Goal: Transaction & Acquisition: Purchase product/service

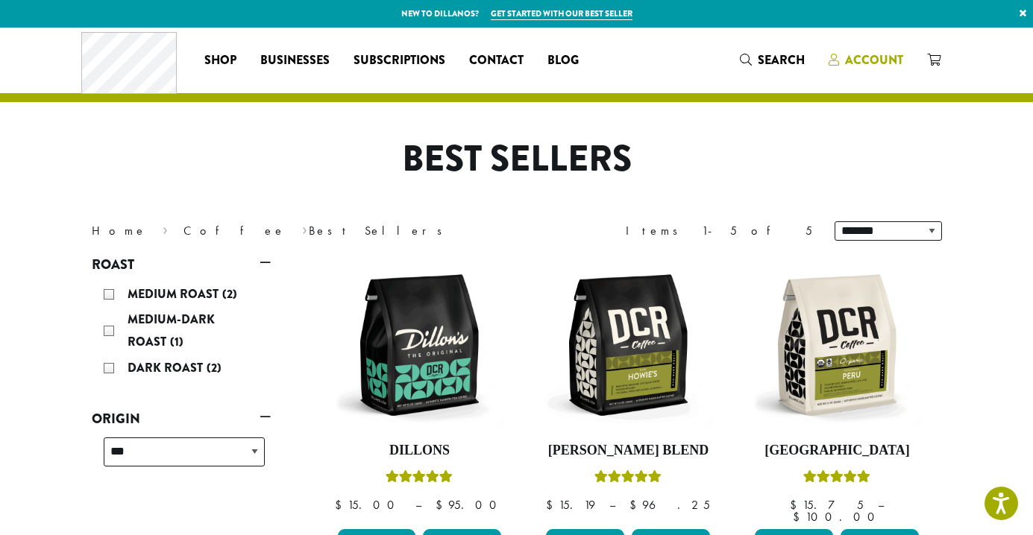
click at [872, 68] on span "Account" at bounding box center [874, 59] width 58 height 17
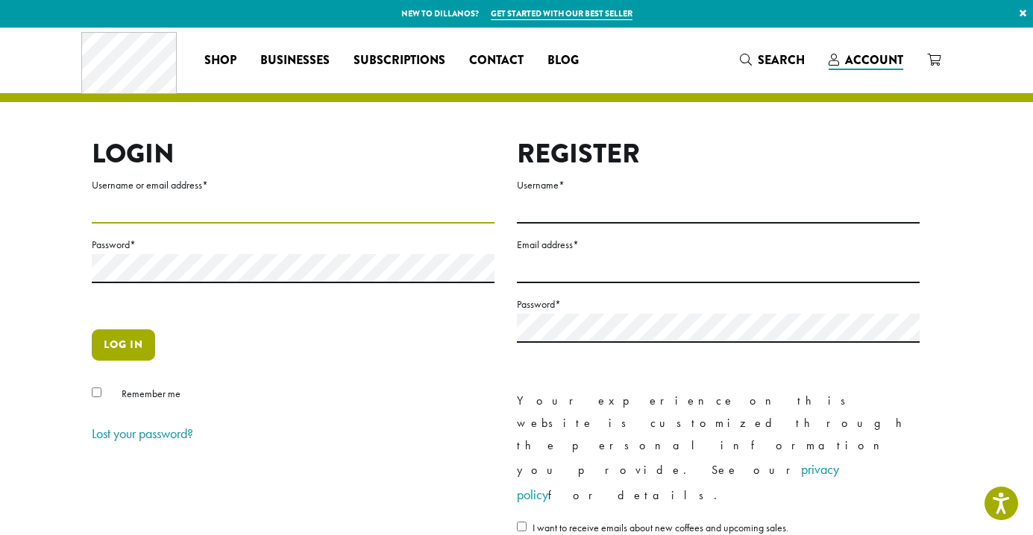
type input "**********"
click at [151, 355] on button "Log in" at bounding box center [123, 345] width 63 height 31
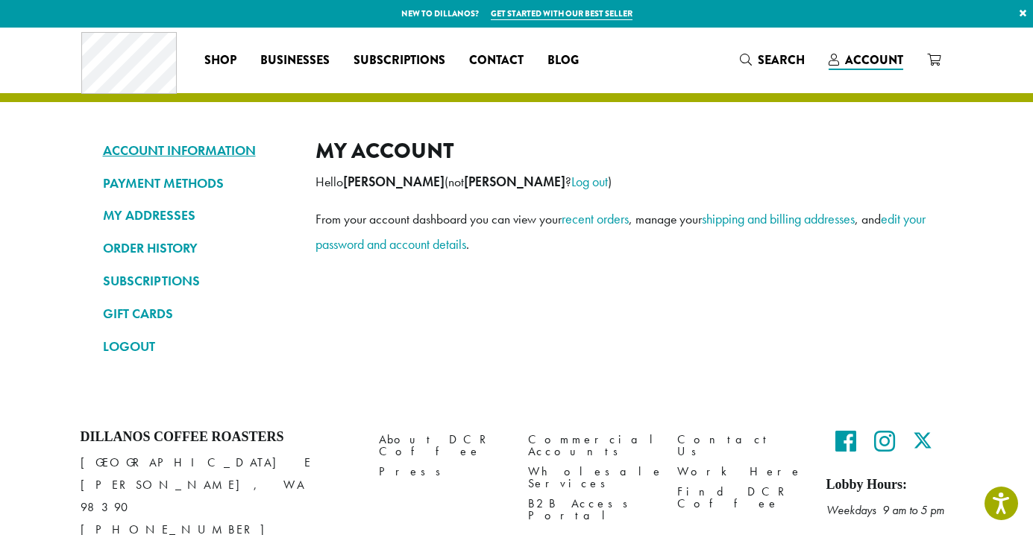
click at [192, 153] on link "ACCOUNT INFORMATION" at bounding box center [198, 150] width 190 height 25
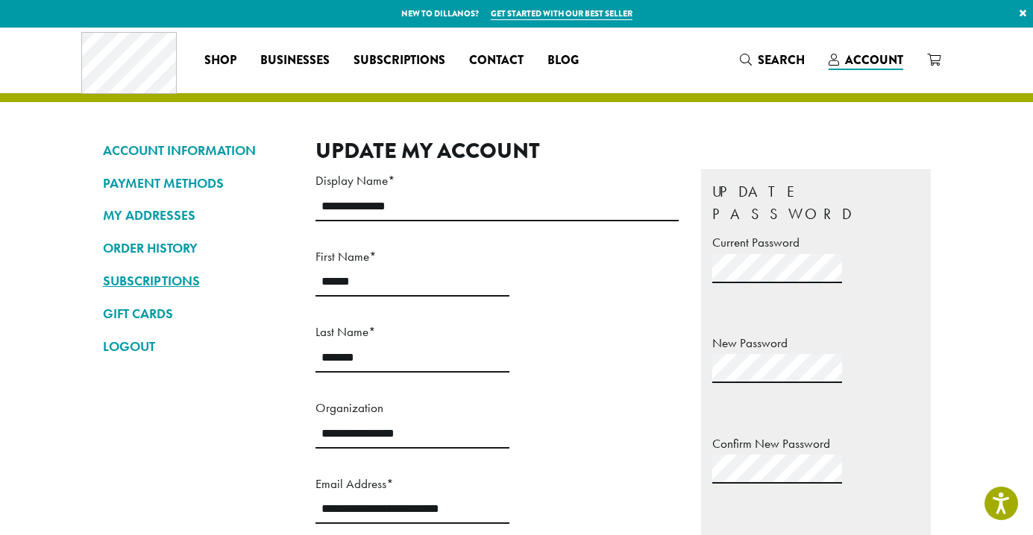
click at [188, 279] on link "SUBSCRIPTIONS" at bounding box center [198, 280] width 190 height 25
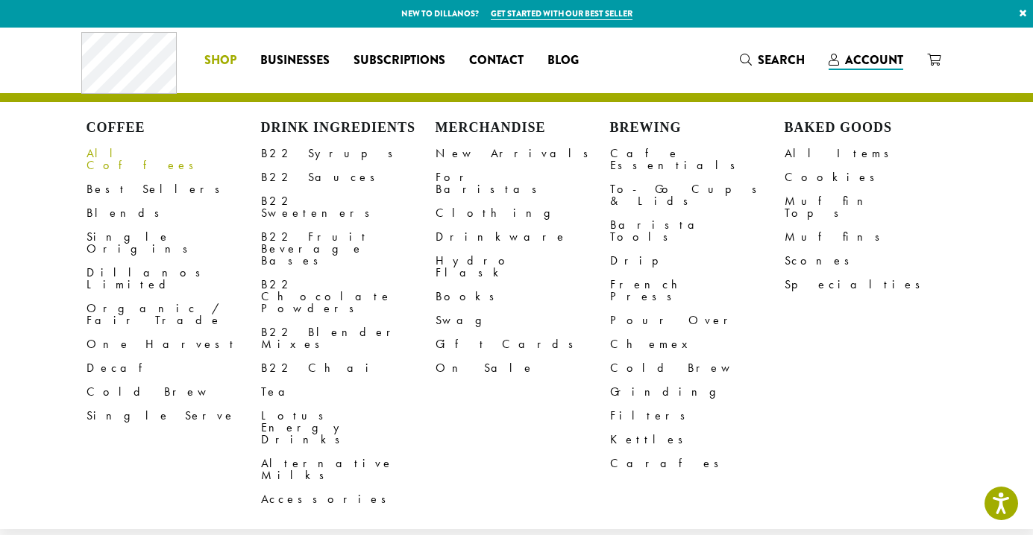
click at [136, 153] on link "All Coffees" at bounding box center [173, 160] width 174 height 36
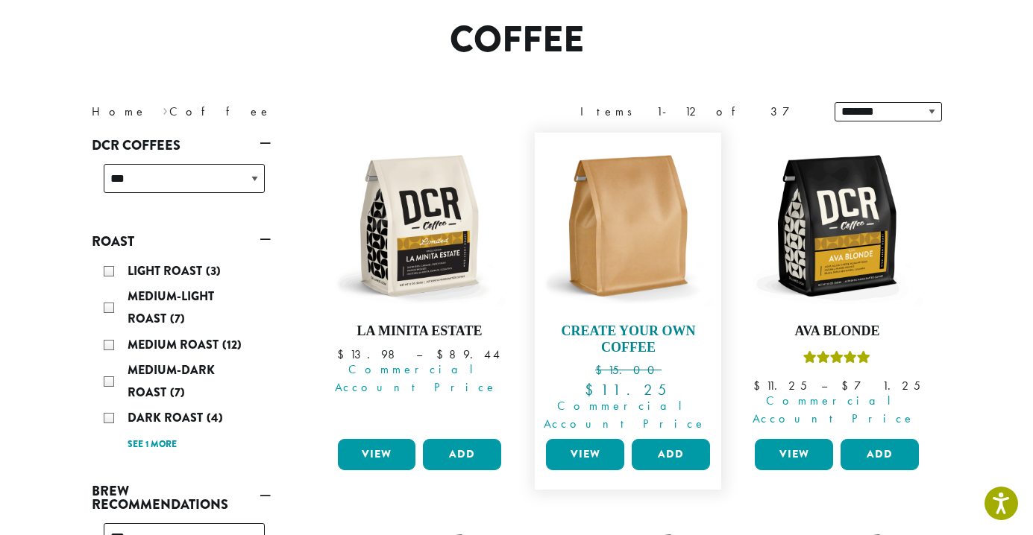
click at [645, 333] on h4 "Create Your Own Coffee" at bounding box center [628, 340] width 172 height 32
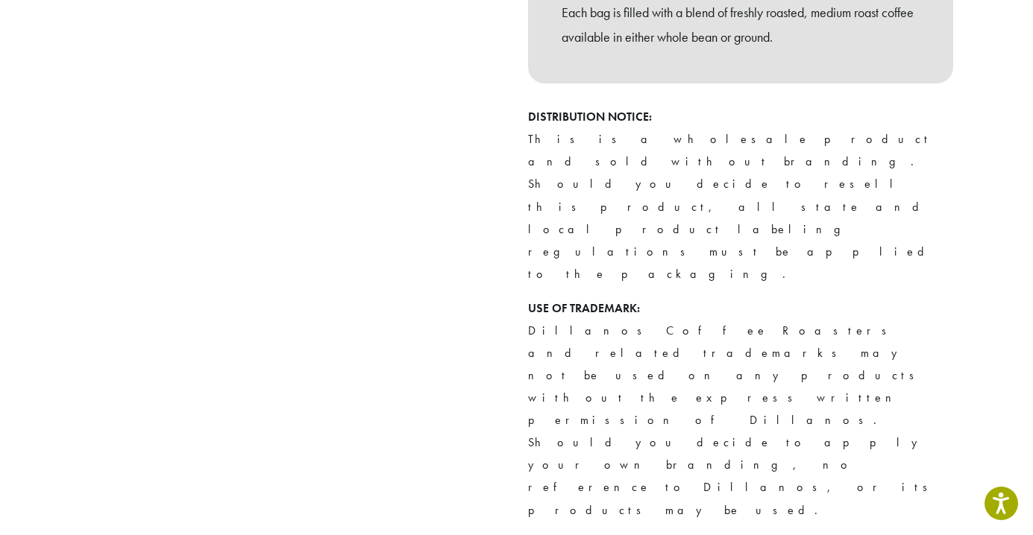
scroll to position [639, 0]
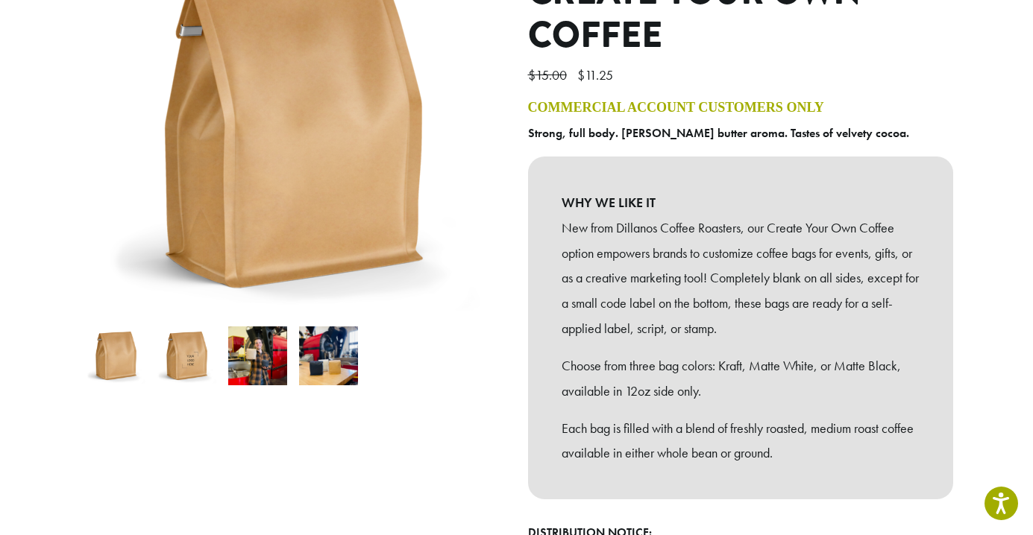
scroll to position [196, 0]
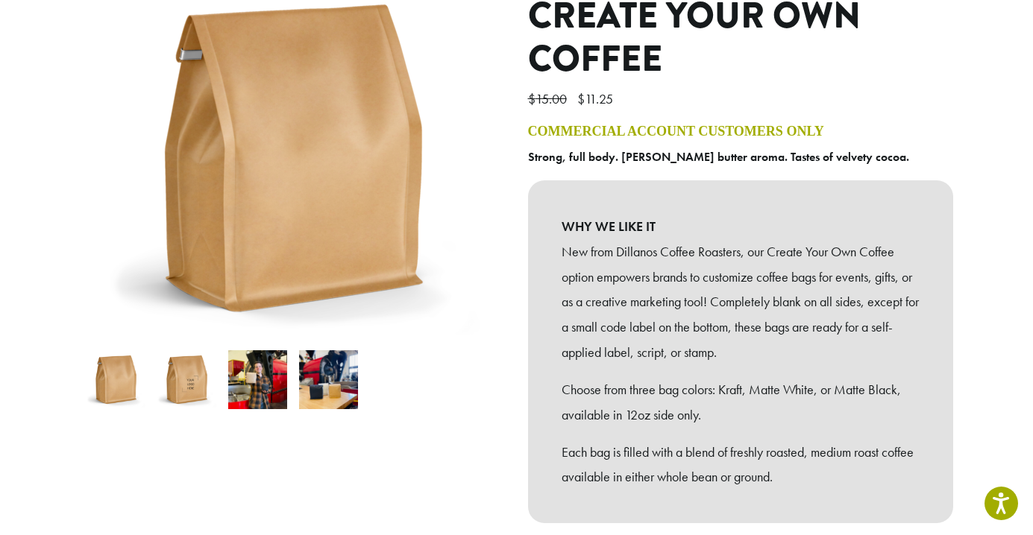
click at [332, 394] on img at bounding box center [328, 379] width 59 height 59
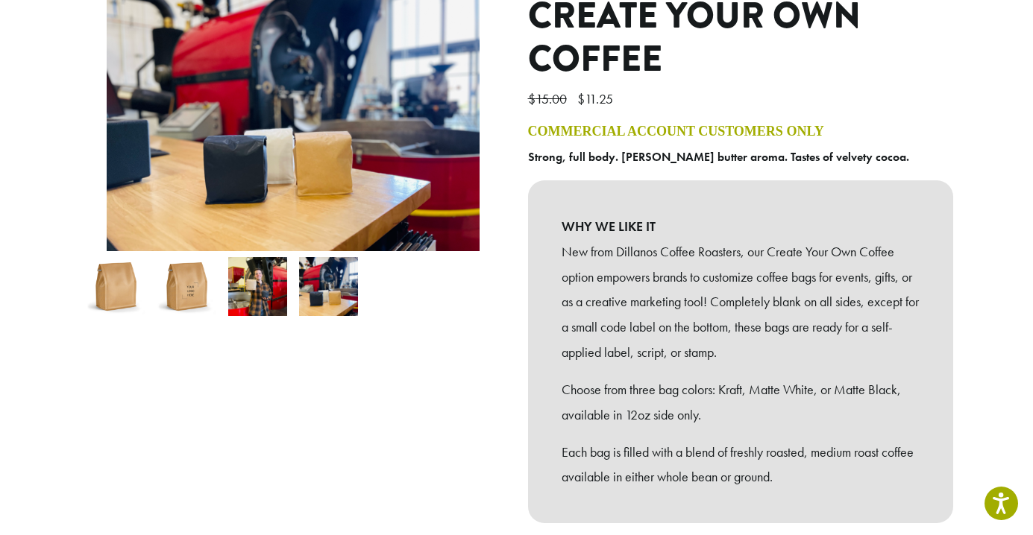
scroll to position [0, 0]
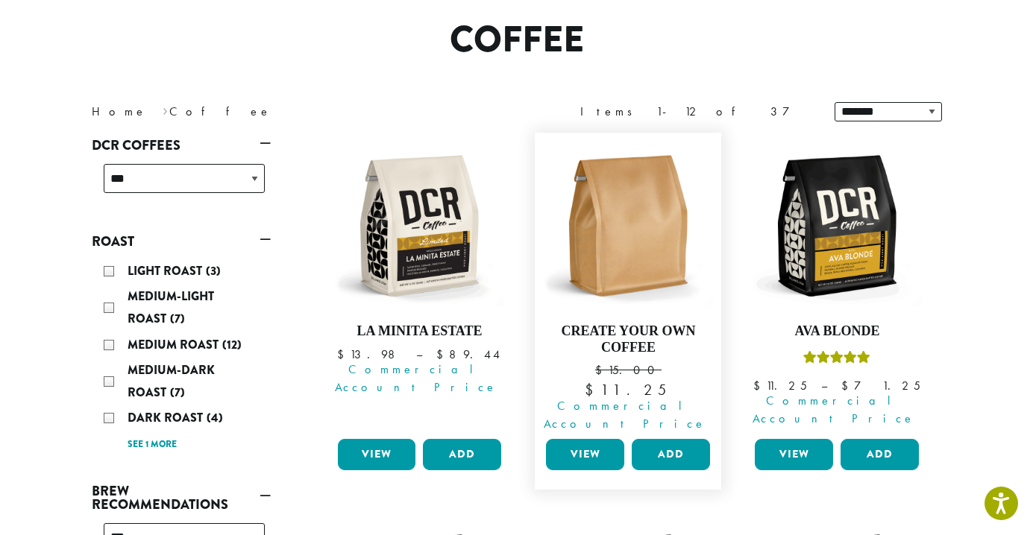
scroll to position [494, 0]
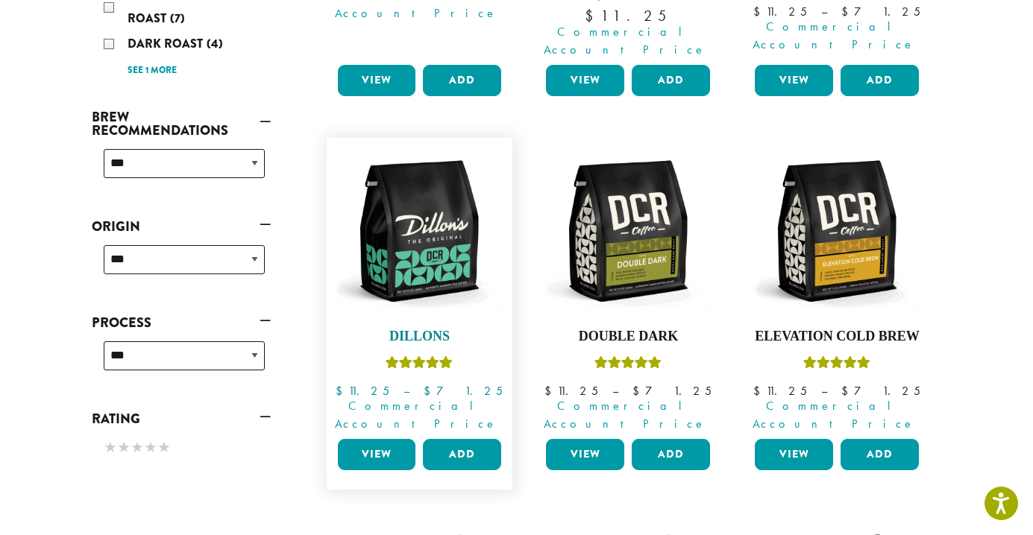
click at [427, 329] on h4 "Dillons" at bounding box center [420, 337] width 172 height 16
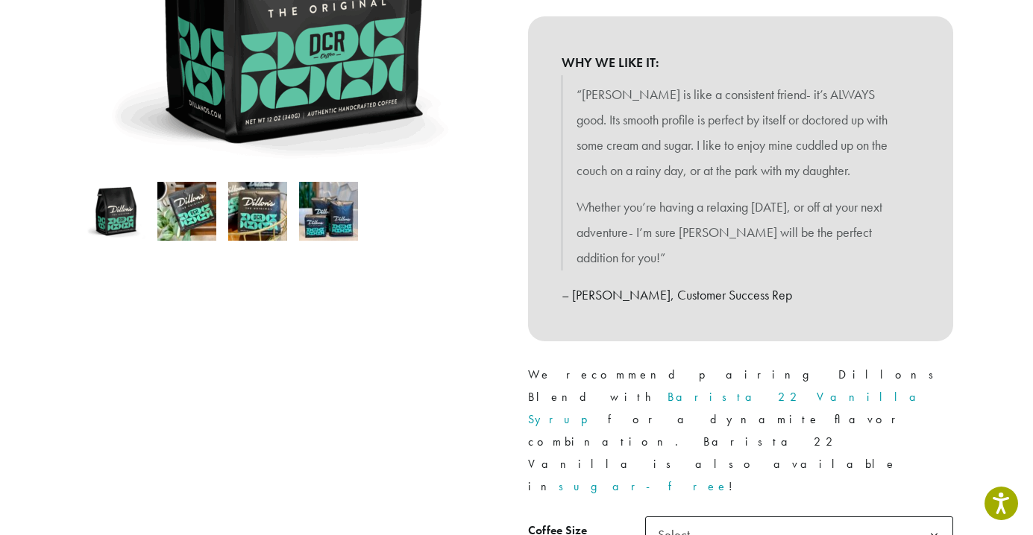
scroll to position [464, 0]
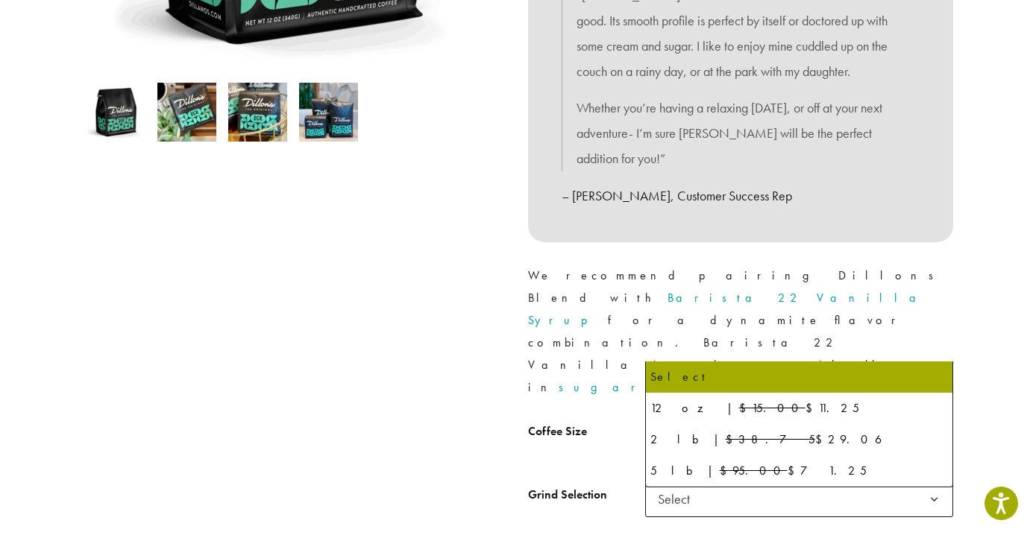
click at [754, 418] on span "Select" at bounding box center [799, 436] width 308 height 37
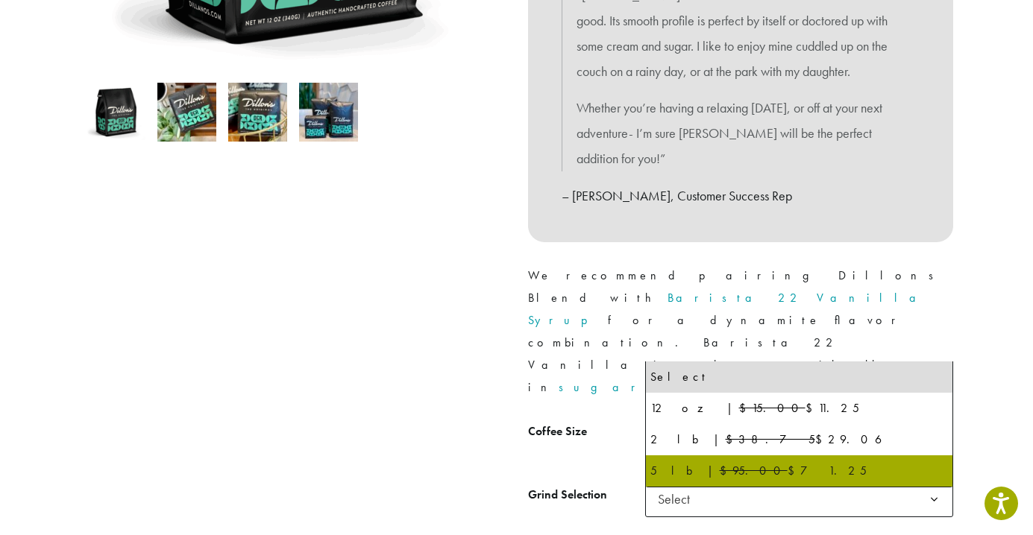
select select "**********"
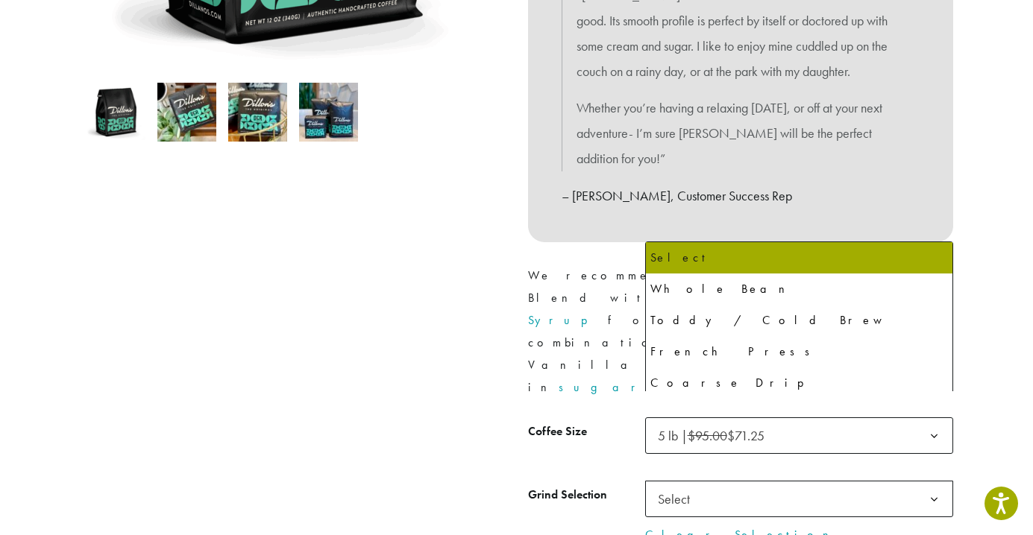
click at [701, 485] on span "Select" at bounding box center [678, 499] width 53 height 29
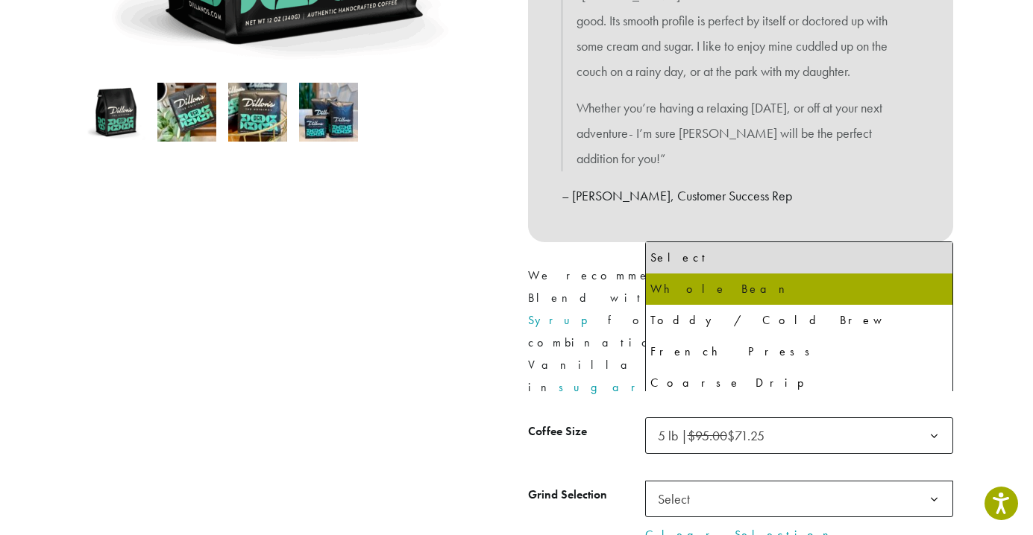
select select "**********"
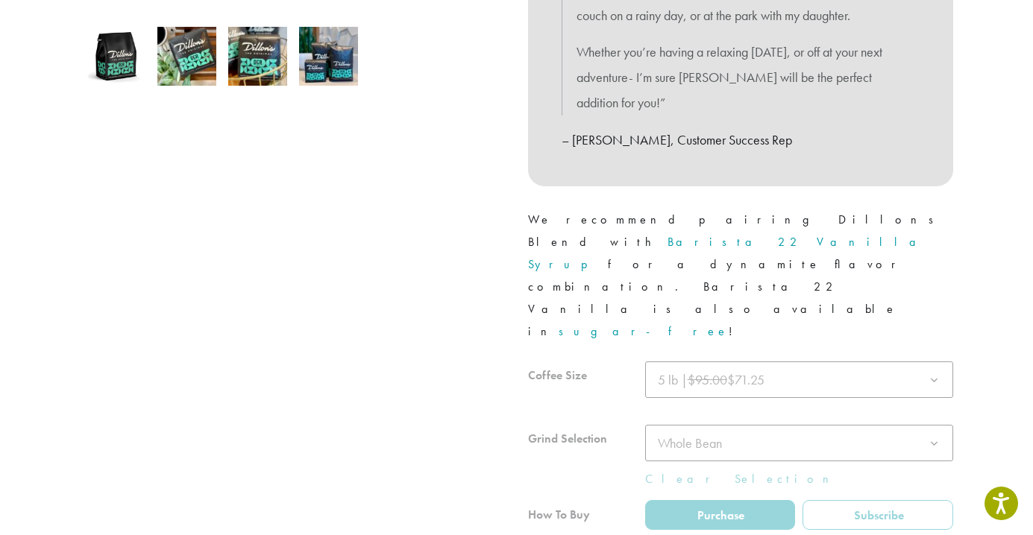
scroll to position [523, 0]
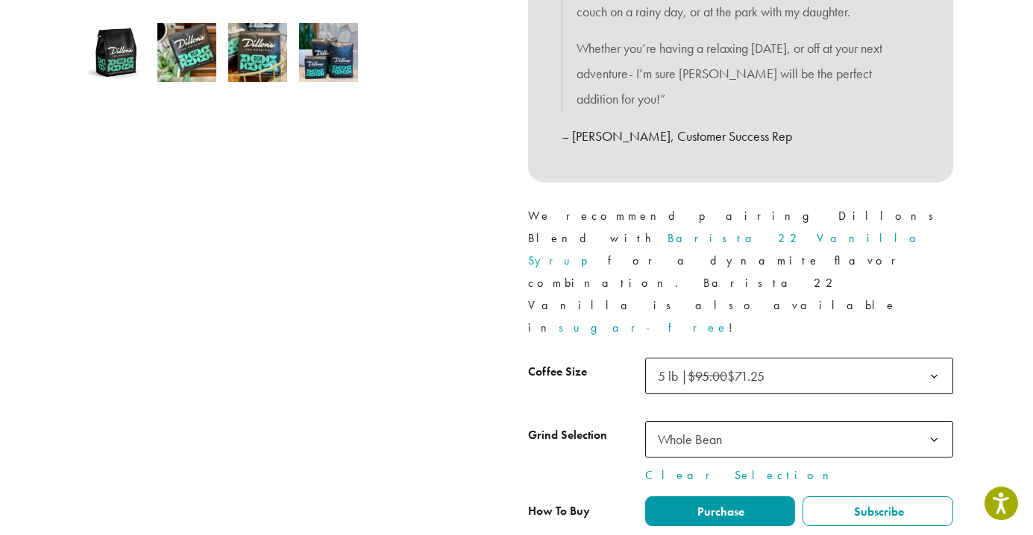
type input "*"
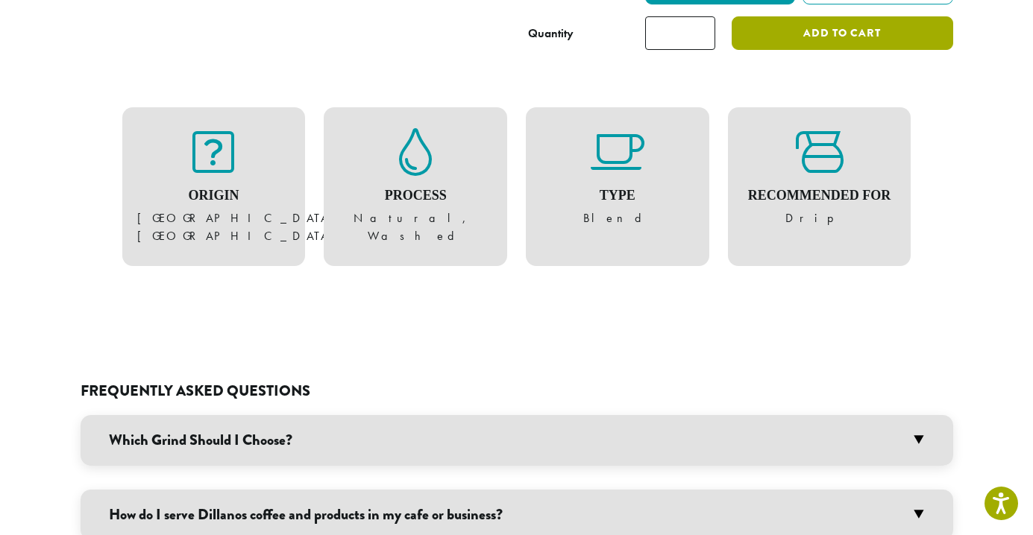
scroll to position [1049, 0]
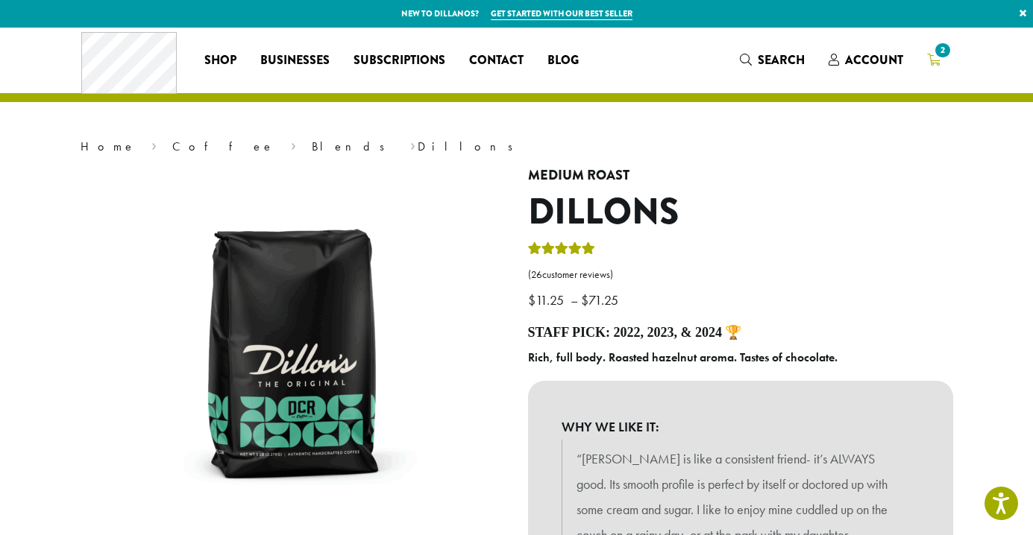
click at [943, 54] on span "2" at bounding box center [942, 50] width 20 height 20
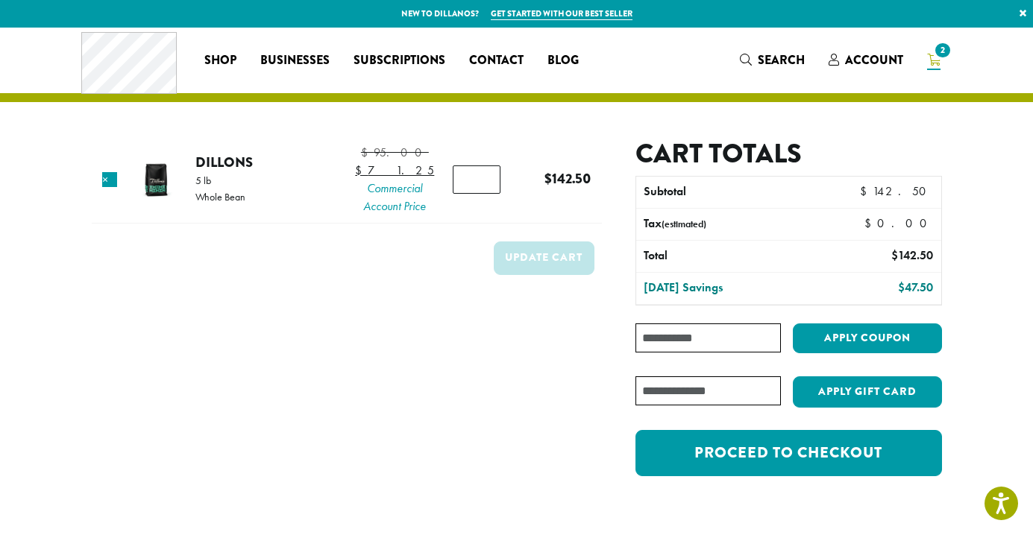
click at [577, 359] on form "Product Price Quantity Subtotal × Dillons 5 lb Whole Bean $ 95.00 Original pric…" at bounding box center [347, 315] width 510 height 354
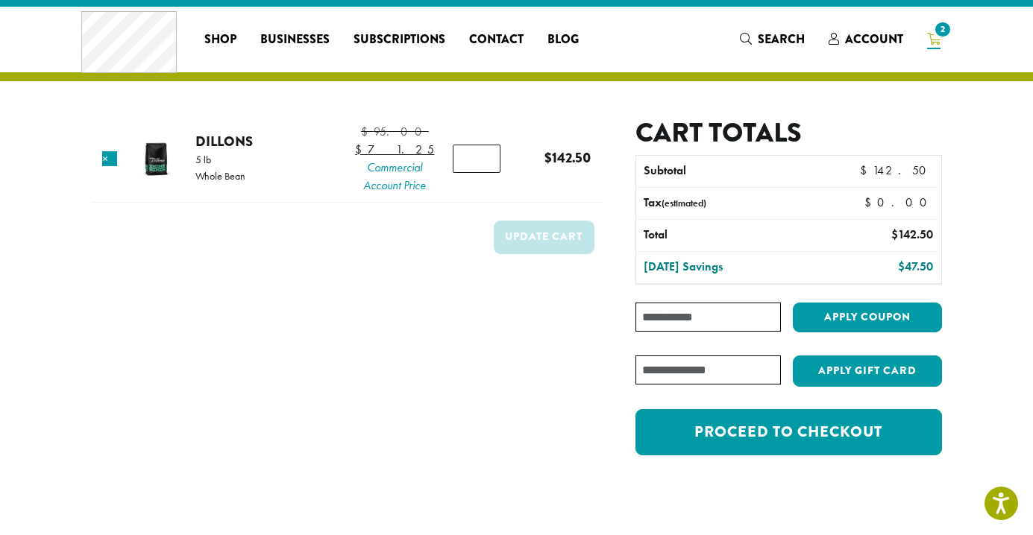
scroll to position [22, 0]
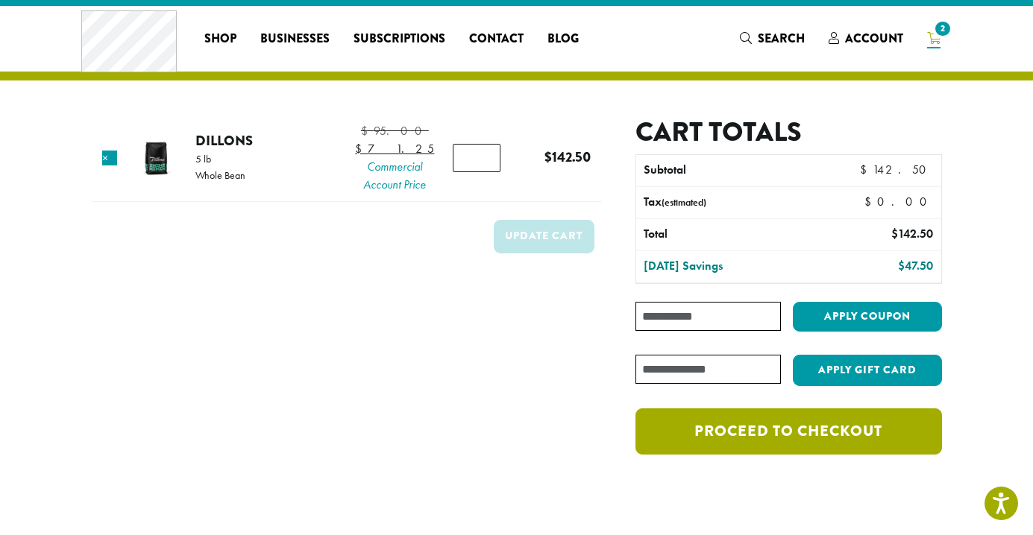
click at [716, 443] on link "Proceed to checkout" at bounding box center [788, 432] width 306 height 46
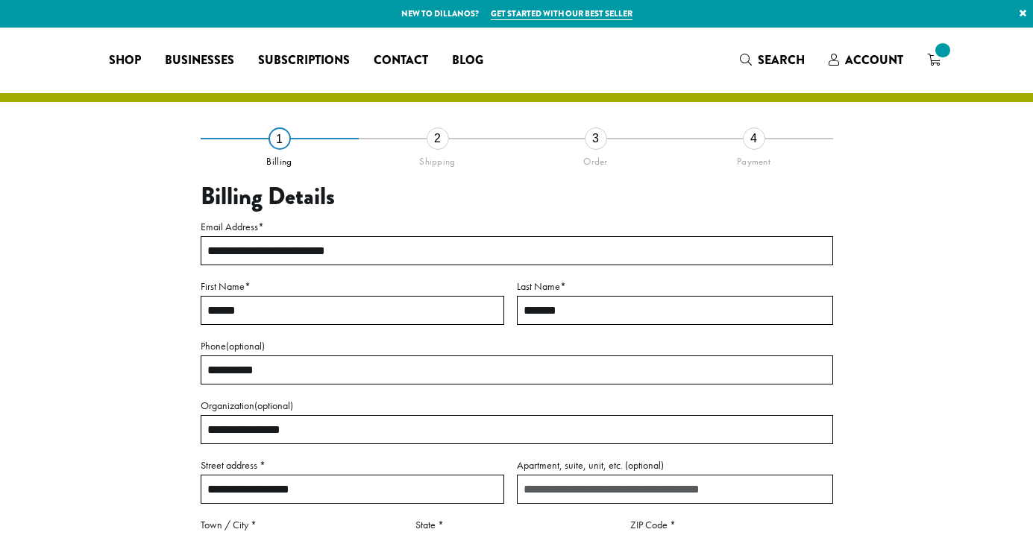
select select "**"
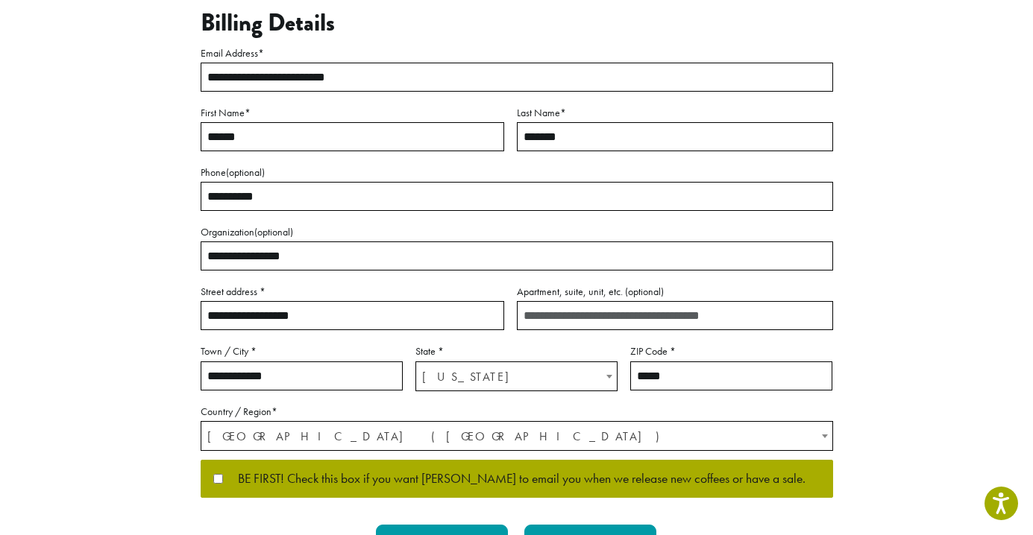
scroll to position [169, 0]
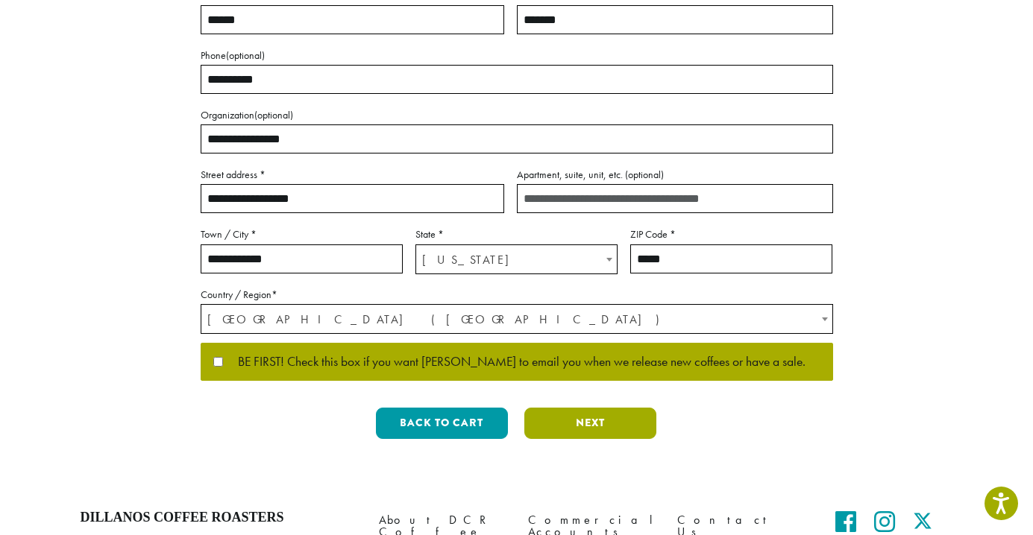
click at [617, 428] on button "Next" at bounding box center [590, 423] width 132 height 31
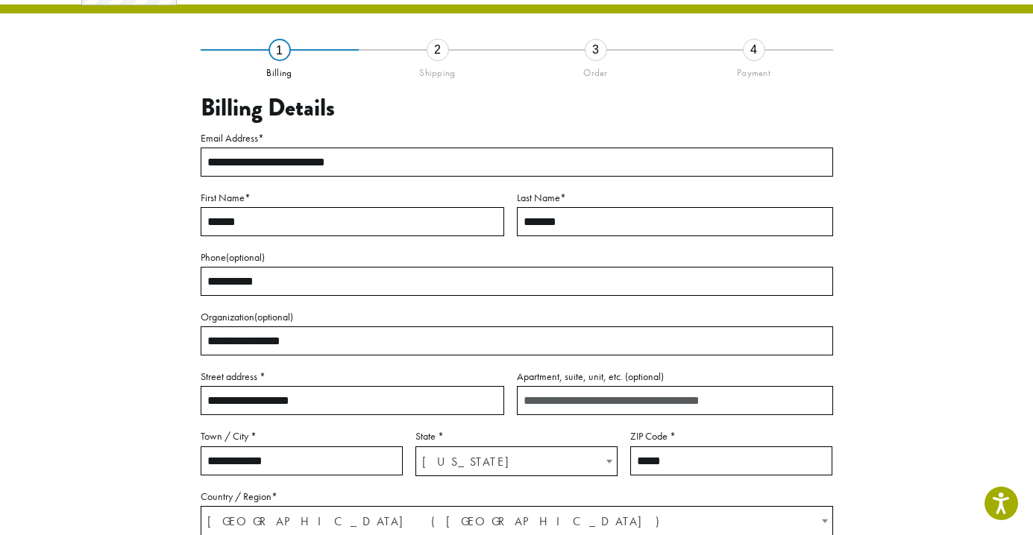
scroll to position [85, 0]
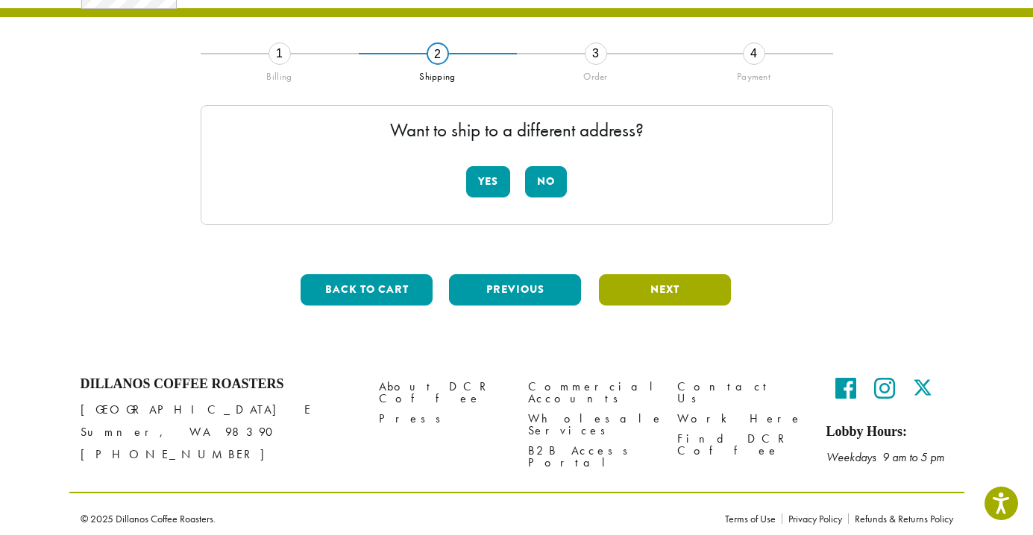
click at [633, 293] on button "Next" at bounding box center [665, 289] width 132 height 31
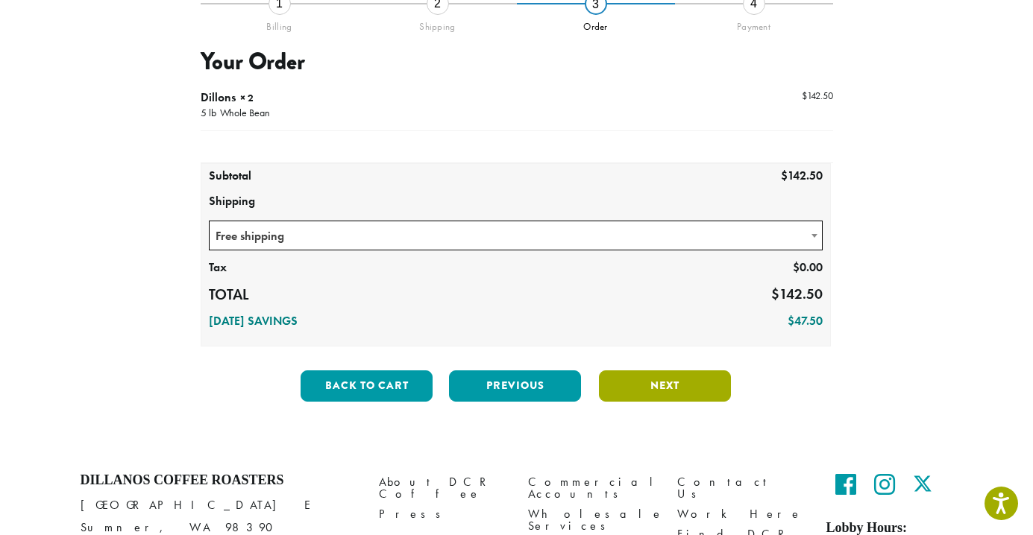
scroll to position [136, 0]
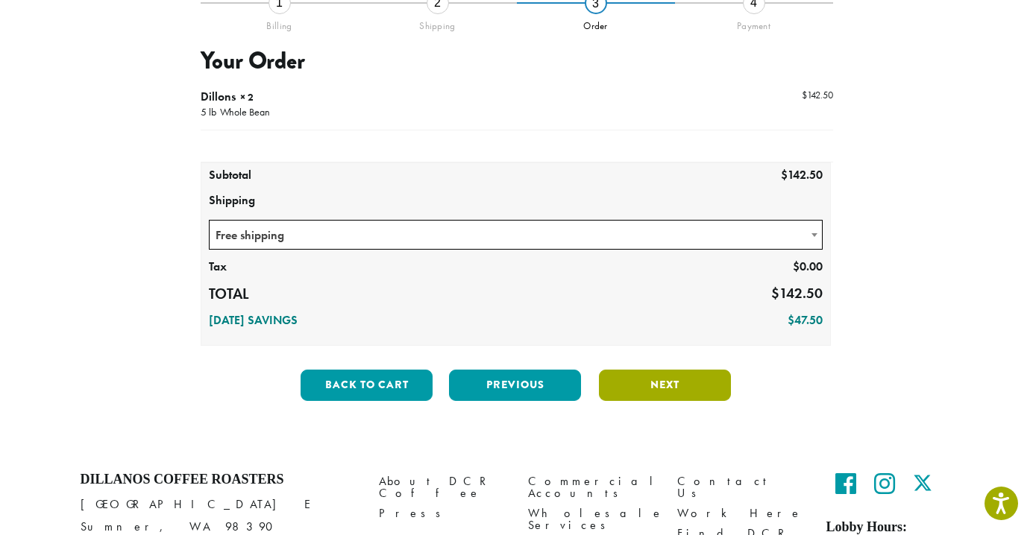
click at [674, 388] on button "Next" at bounding box center [665, 385] width 132 height 31
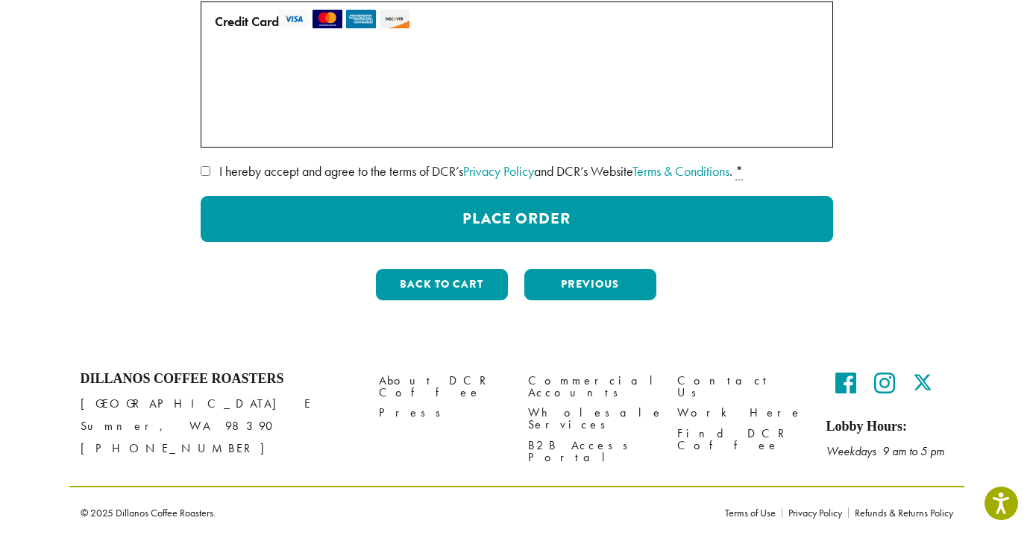
scroll to position [263, 0]
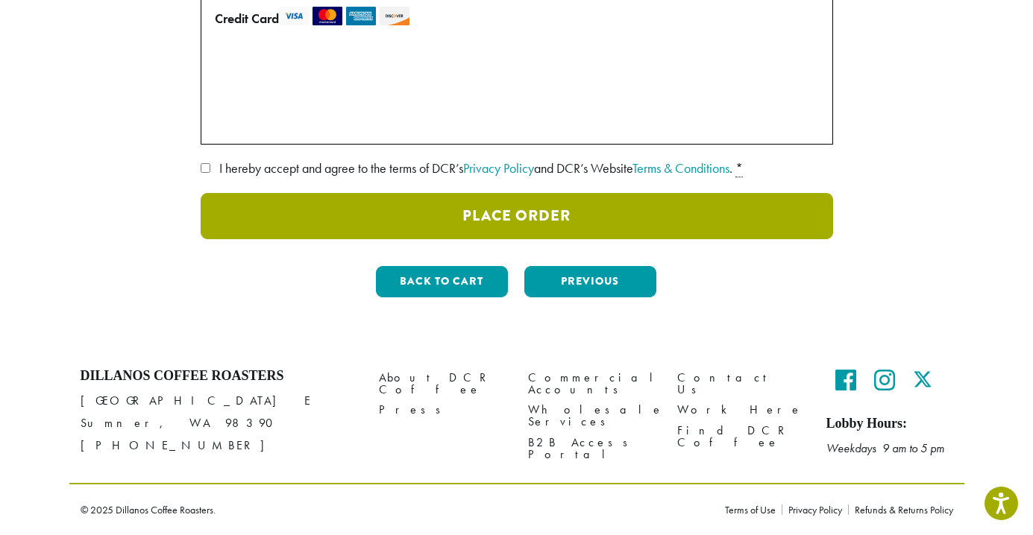
click at [584, 213] on button "Place Order" at bounding box center [517, 216] width 632 height 46
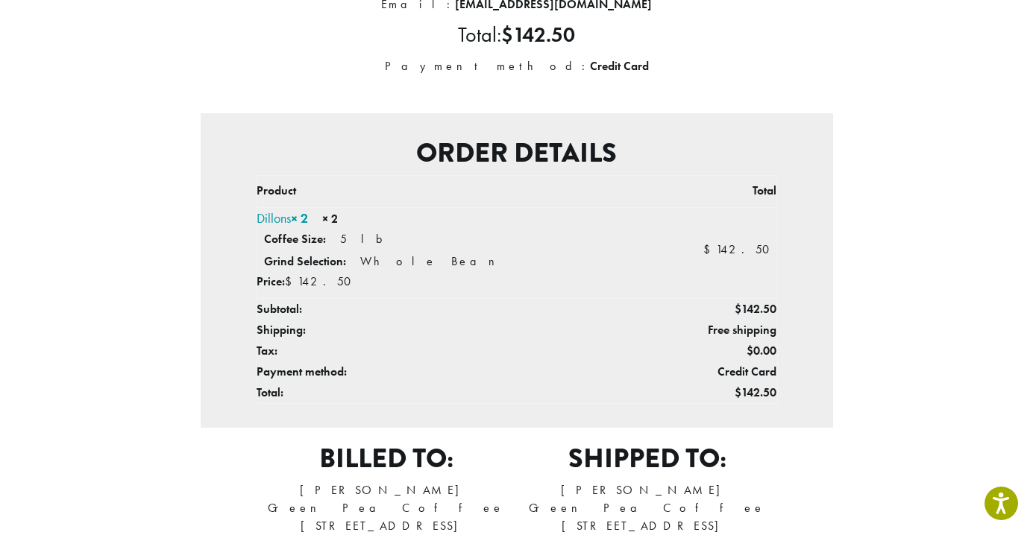
scroll to position [267, 0]
